Goal: Information Seeking & Learning: Learn about a topic

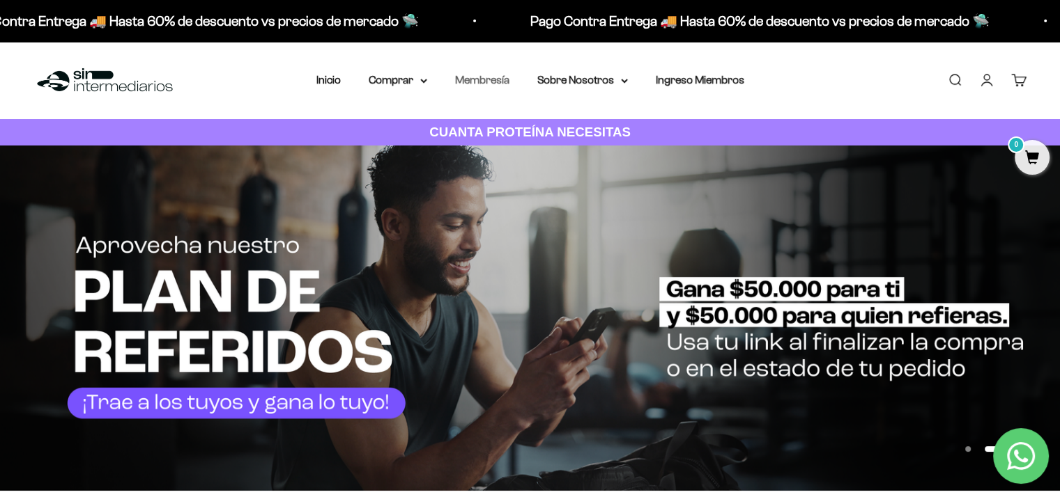
click at [480, 82] on link "Membresía" at bounding box center [482, 80] width 54 height 12
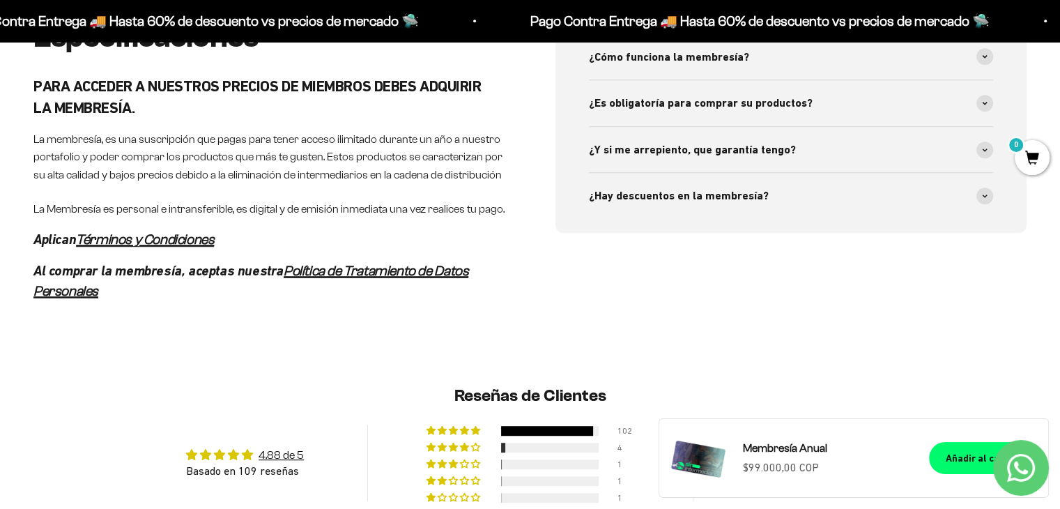
scroll to position [704, 0]
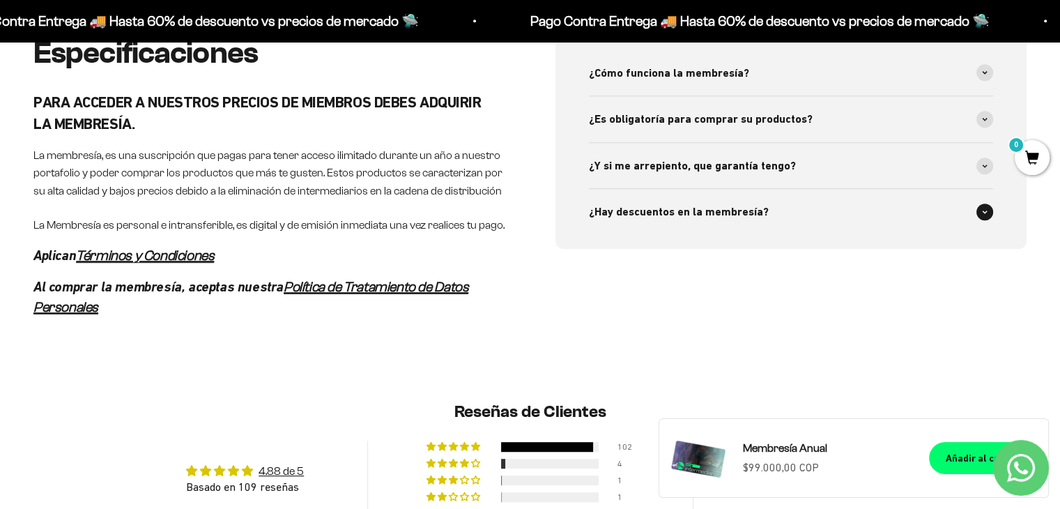
click at [934, 212] on div "¿Hay descuentos en la membresía?" at bounding box center [791, 212] width 405 height 46
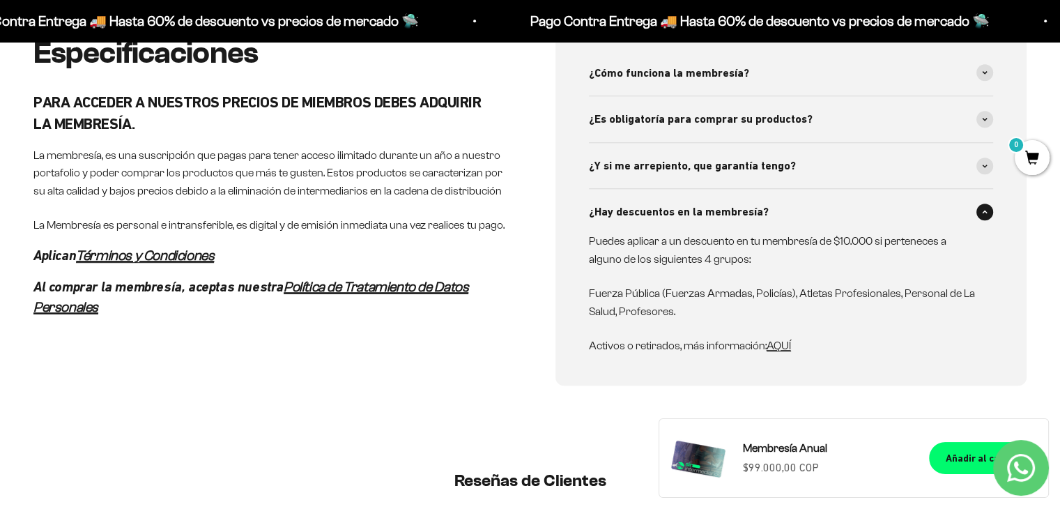
click at [958, 212] on div "¿Hay descuentos en la membresía?" at bounding box center [791, 212] width 405 height 46
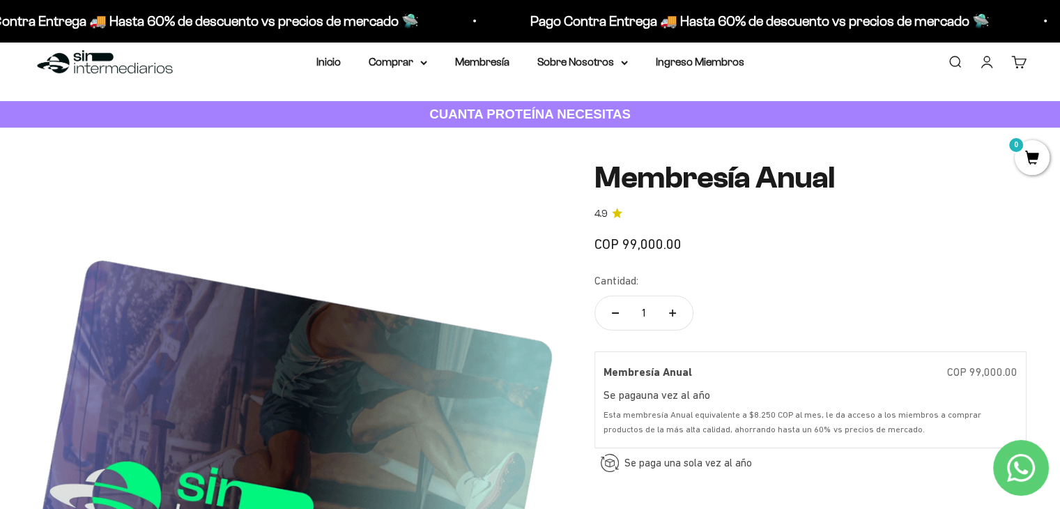
scroll to position [0, 0]
